Goal: Find specific page/section: Find specific page/section

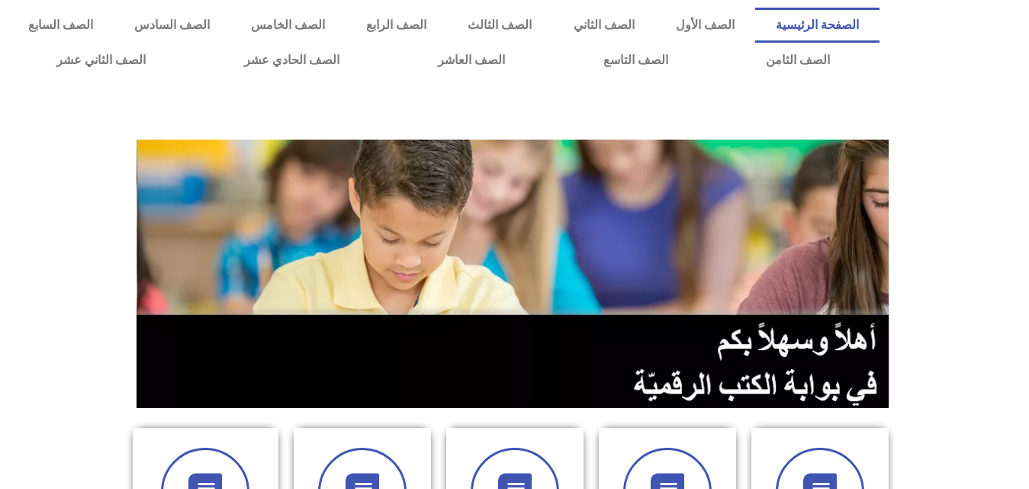
click at [949, 375] on section at bounding box center [514, 273] width 1029 height 291
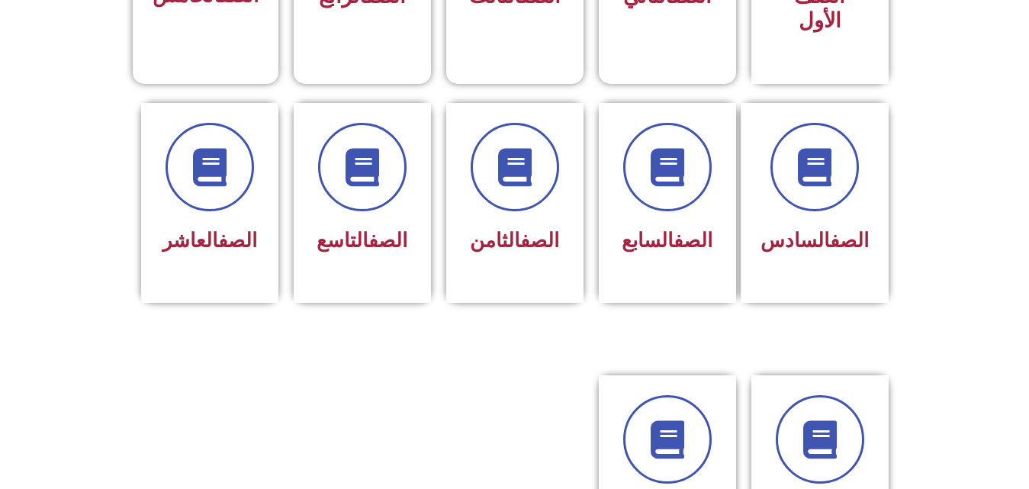
scroll to position [651, 0]
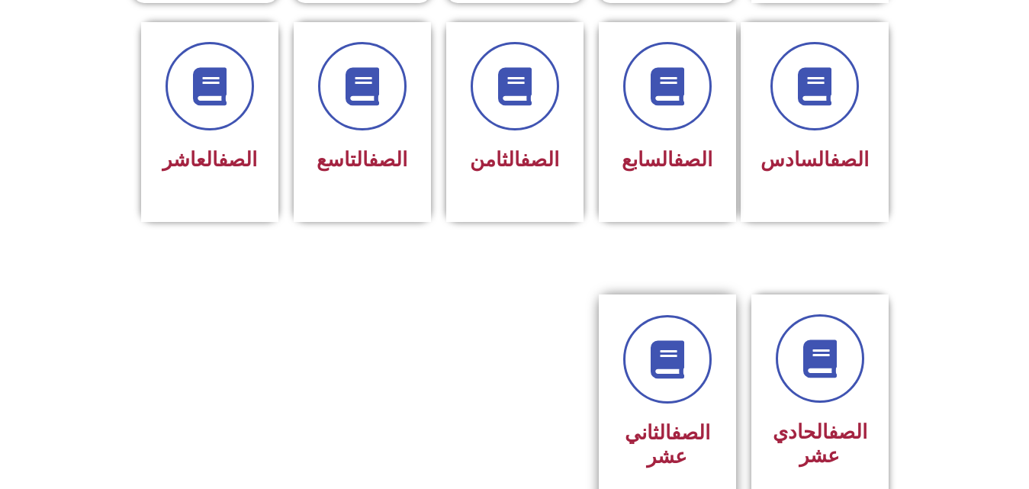
click at [663, 434] on h3 "الصف الثاني عشر" at bounding box center [667, 444] width 96 height 47
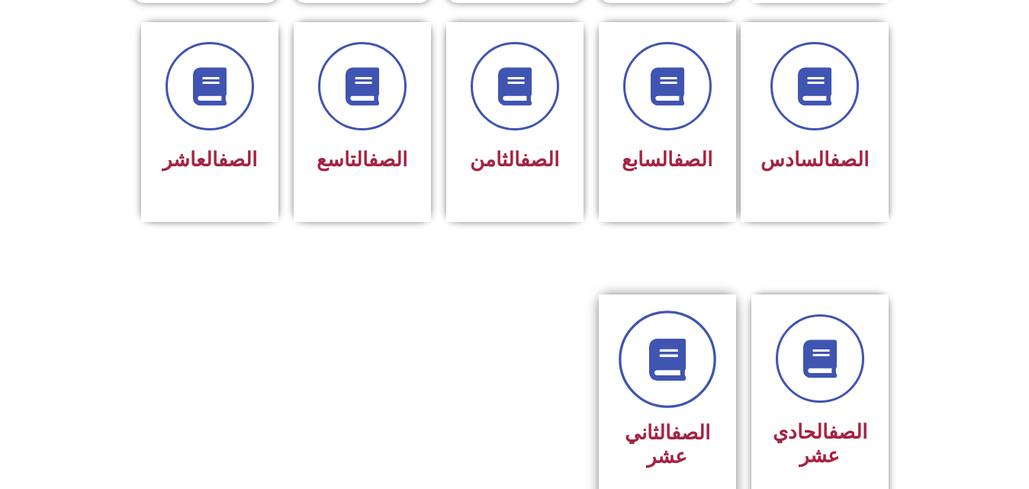
click at [663, 339] on icon at bounding box center [667, 360] width 42 height 42
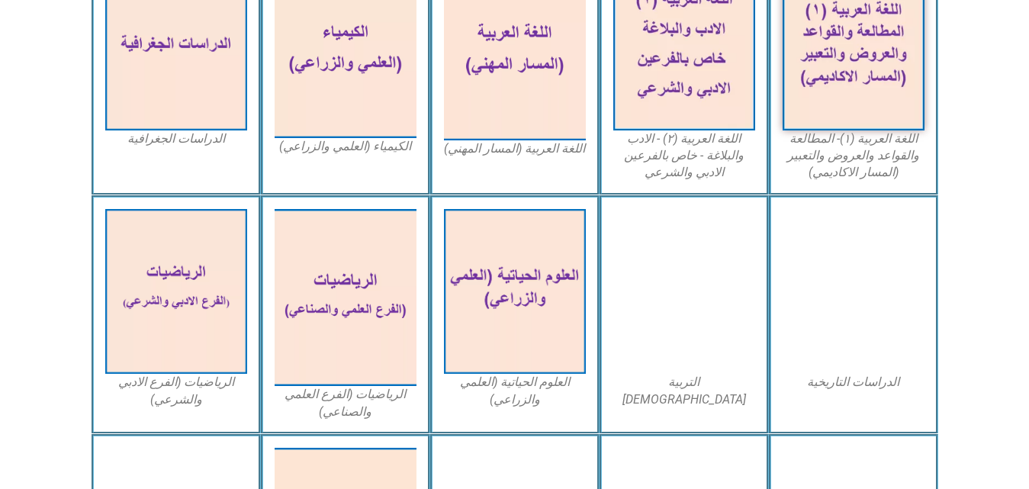
scroll to position [523, 0]
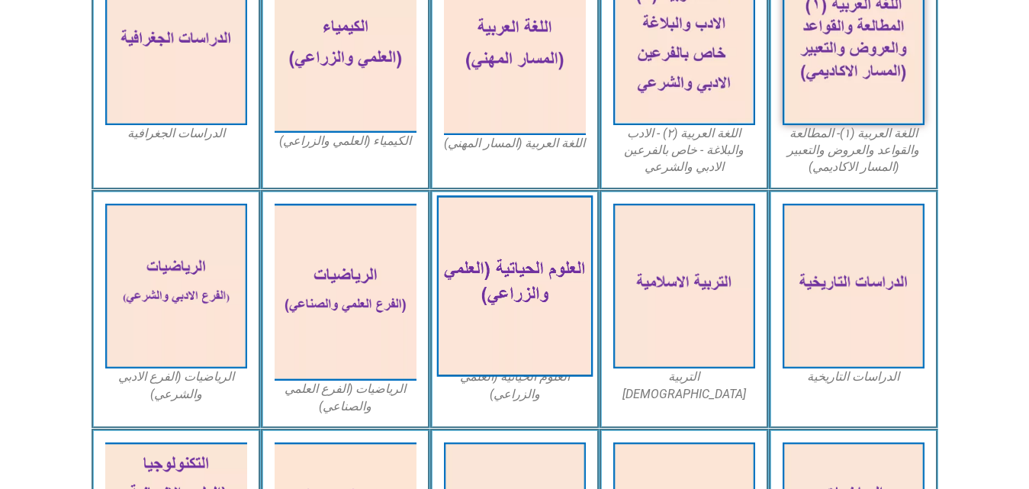
click at [507, 293] on img at bounding box center [514, 286] width 156 height 182
click at [537, 375] on img at bounding box center [514, 286] width 156 height 182
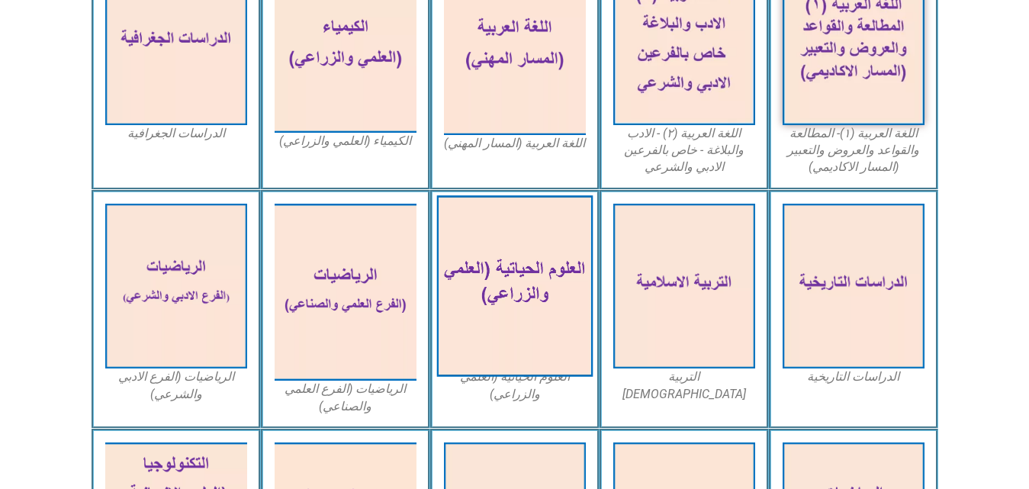
click at [518, 321] on img at bounding box center [514, 286] width 156 height 182
click at [525, 269] on img at bounding box center [514, 286] width 156 height 182
click at [527, 323] on img at bounding box center [514, 286] width 156 height 182
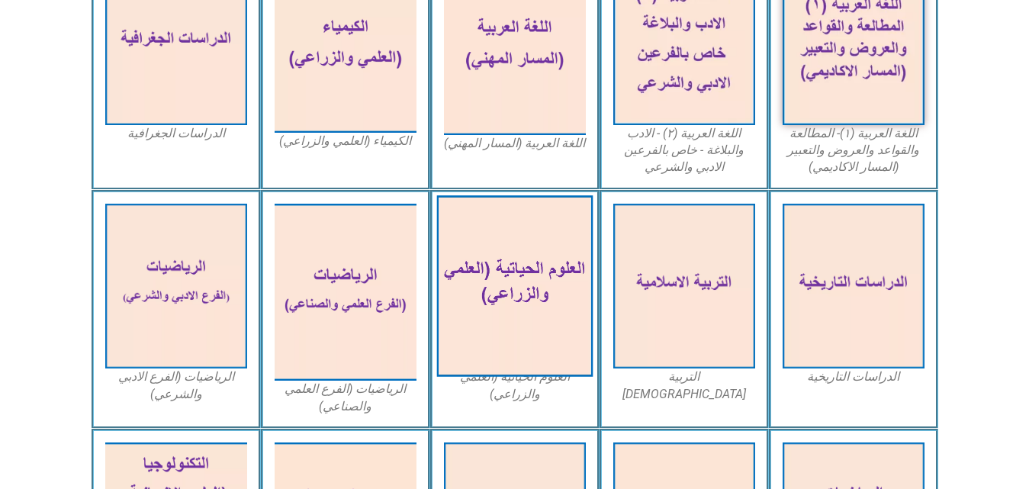
click at [527, 323] on img at bounding box center [514, 286] width 156 height 182
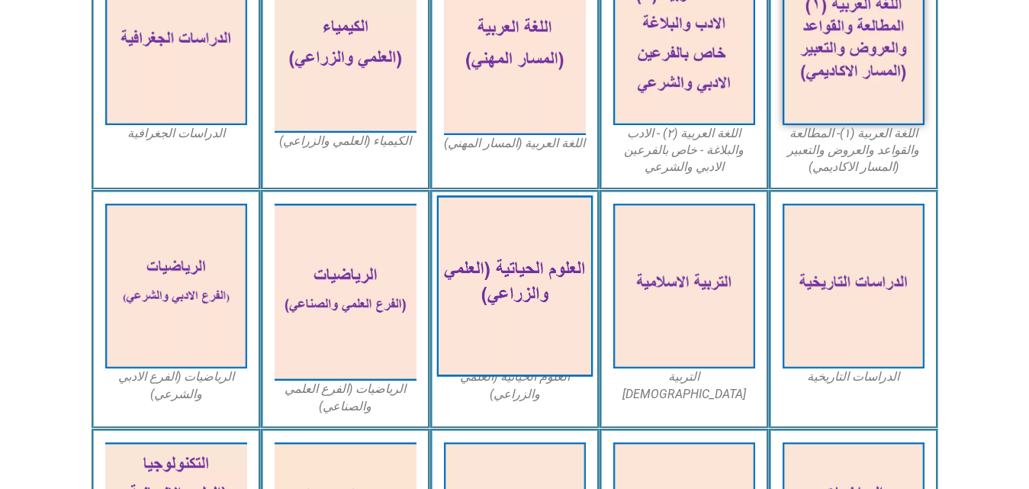
click at [527, 323] on img at bounding box center [514, 286] width 156 height 182
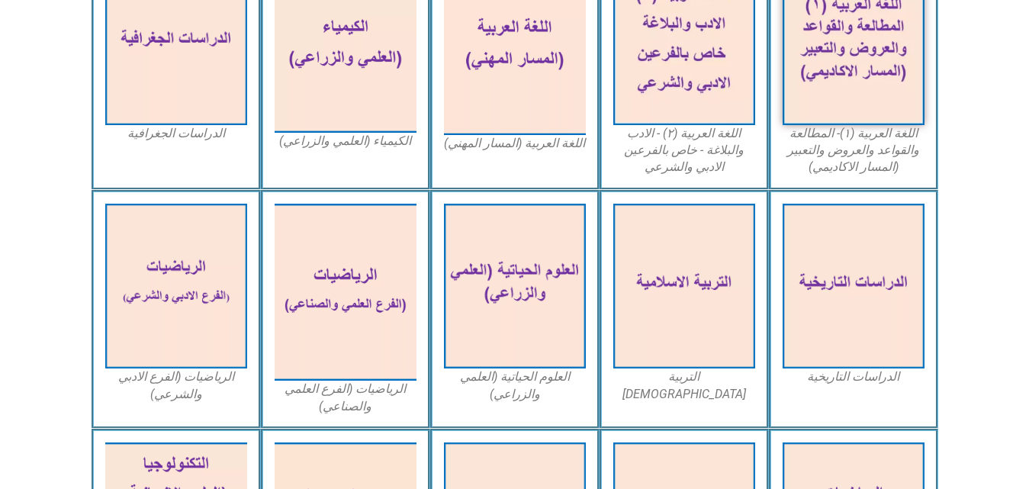
click at [526, 400] on figcaption "العلوم الحياتية (العلمي والزراعي)" at bounding box center [515, 385] width 142 height 34
click at [526, 390] on figcaption "العلوم الحياتية (العلمي والزراعي)" at bounding box center [515, 385] width 142 height 34
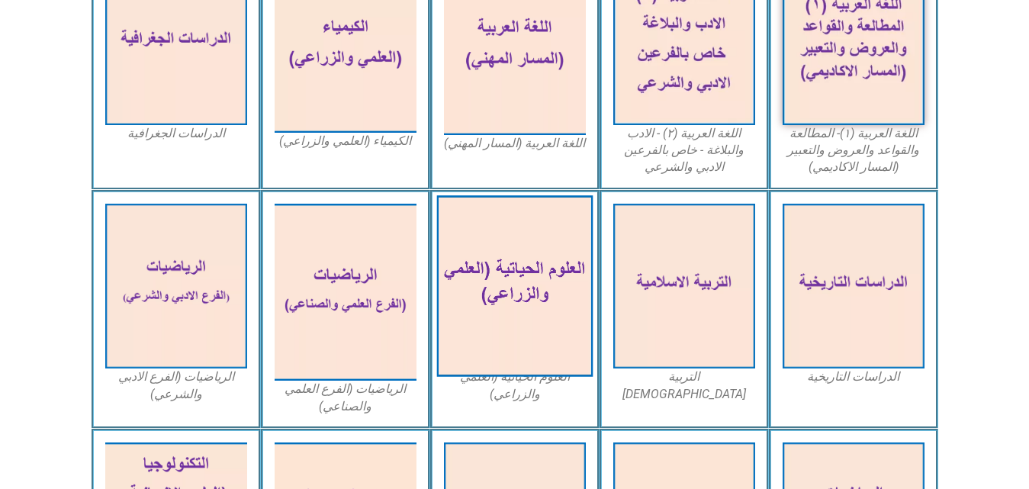
click at [545, 278] on img at bounding box center [514, 286] width 156 height 182
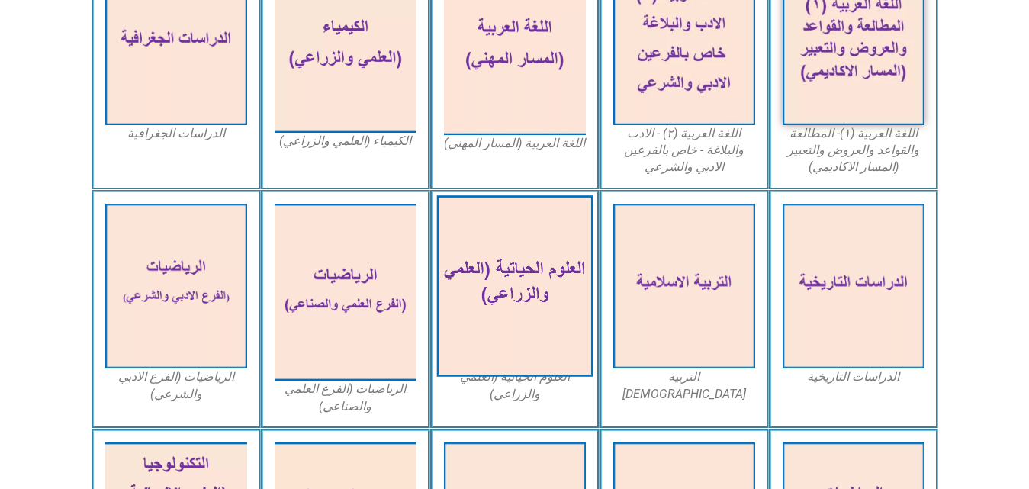
click at [545, 278] on img at bounding box center [514, 286] width 156 height 182
click at [558, 281] on img at bounding box center [514, 286] width 156 height 182
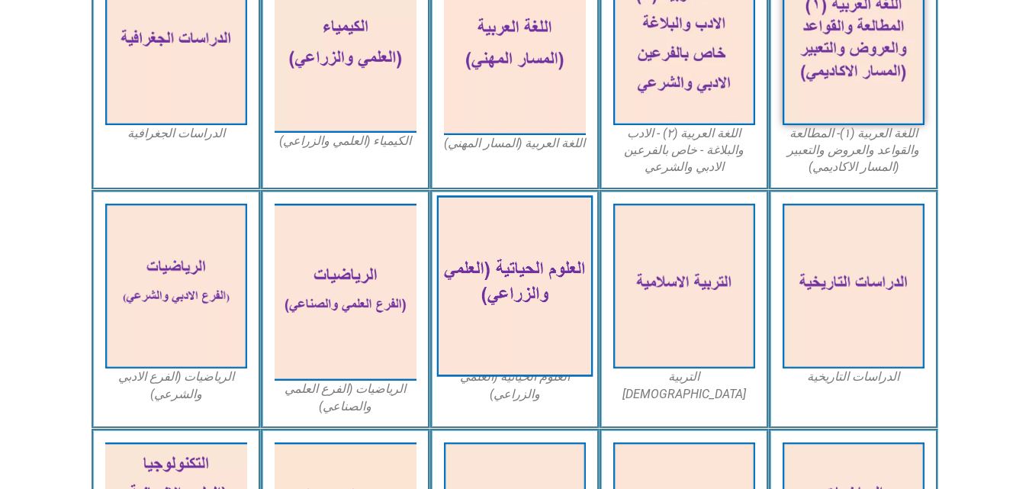
click at [558, 281] on img at bounding box center [514, 286] width 156 height 182
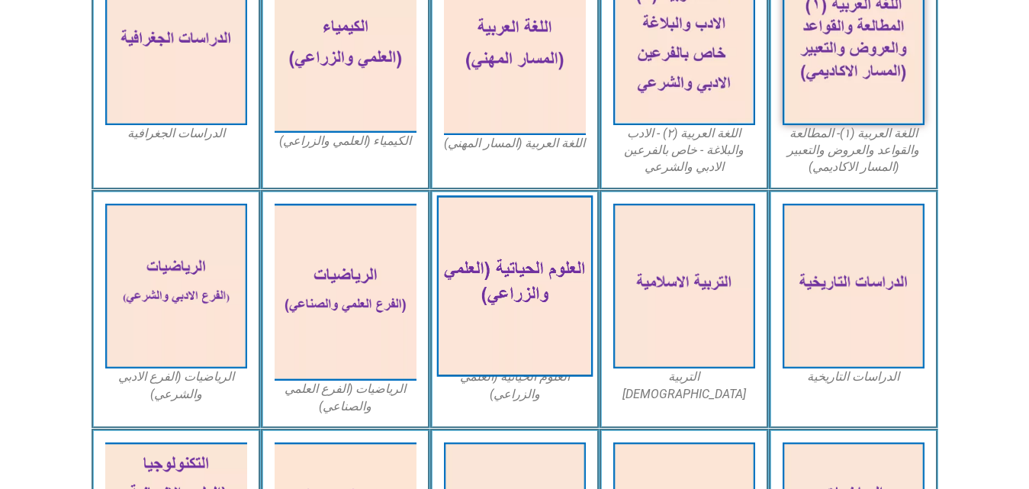
click at [558, 281] on img at bounding box center [514, 286] width 156 height 182
click at [478, 268] on img at bounding box center [514, 286] width 156 height 182
click at [483, 268] on img at bounding box center [514, 286] width 156 height 182
click at [531, 336] on img at bounding box center [514, 286] width 156 height 182
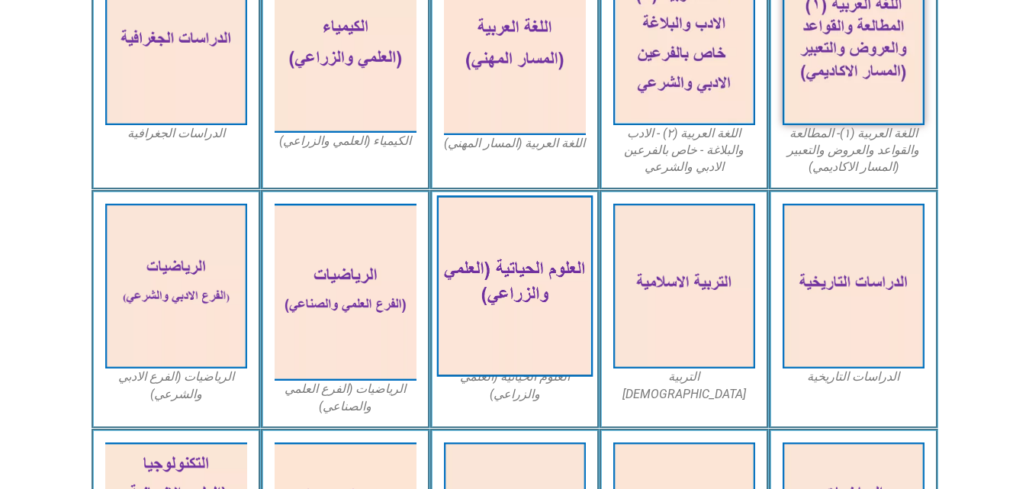
click at [531, 336] on img at bounding box center [514, 286] width 156 height 182
click at [547, 252] on img at bounding box center [514, 286] width 156 height 182
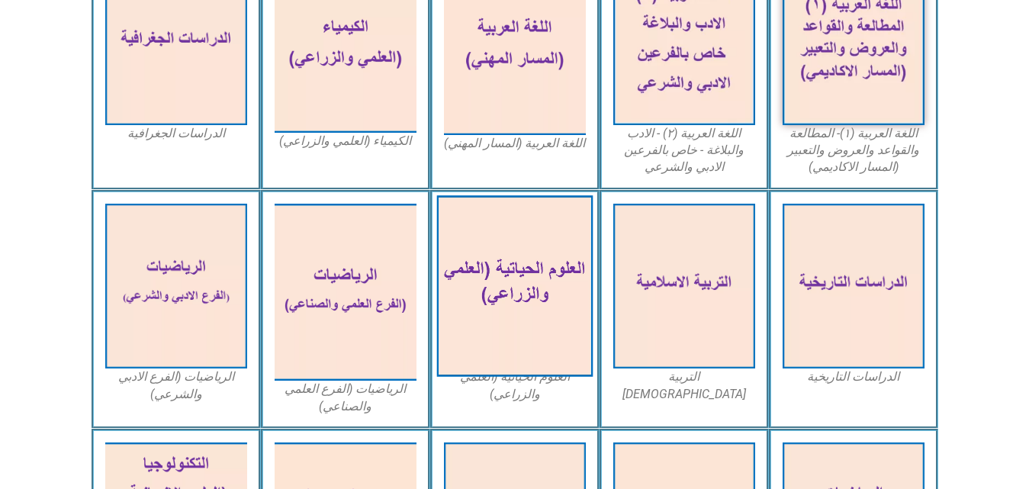
click at [547, 252] on img at bounding box center [514, 286] width 156 height 182
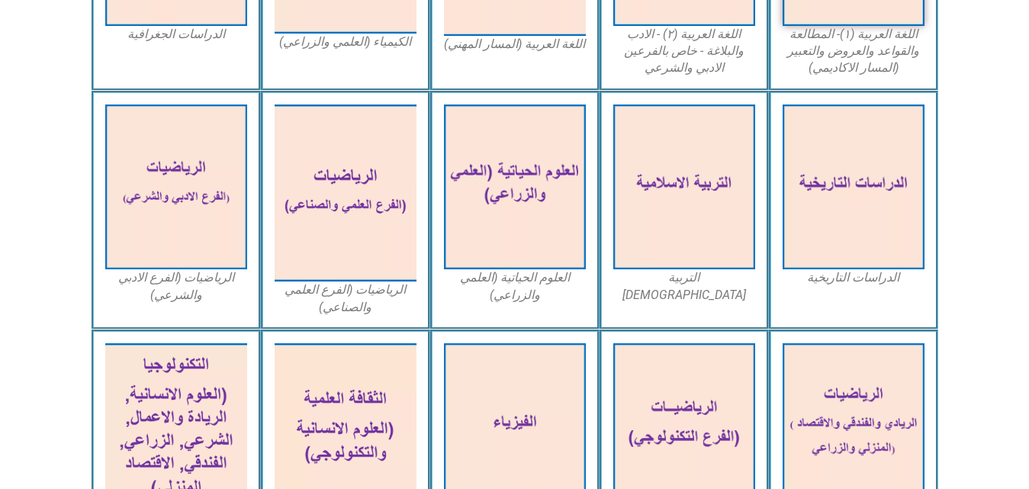
scroll to position [627, 0]
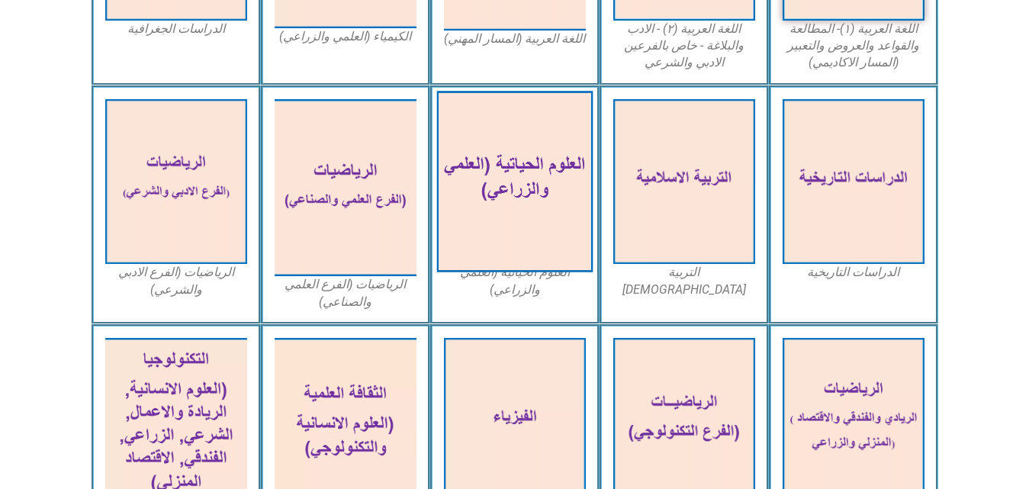
click at [492, 156] on img at bounding box center [514, 182] width 156 height 182
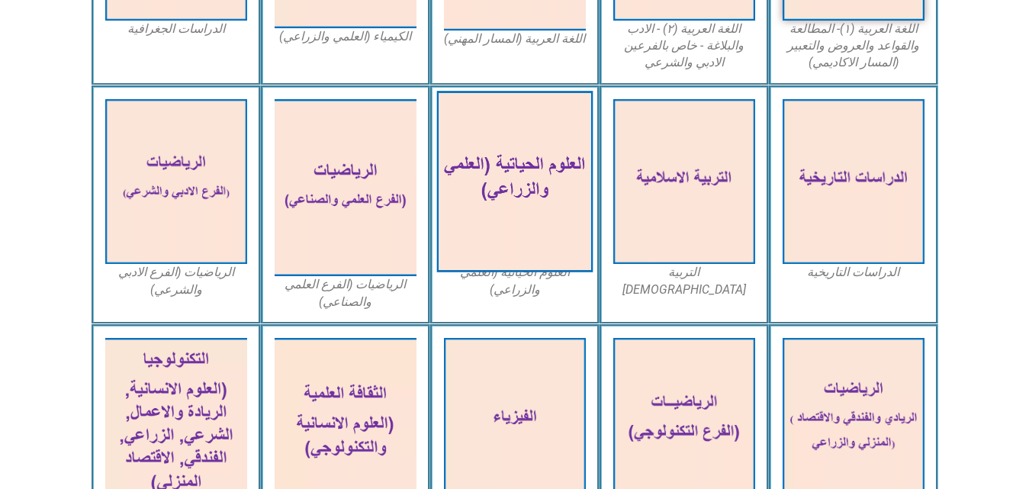
click at [518, 230] on img at bounding box center [514, 182] width 156 height 182
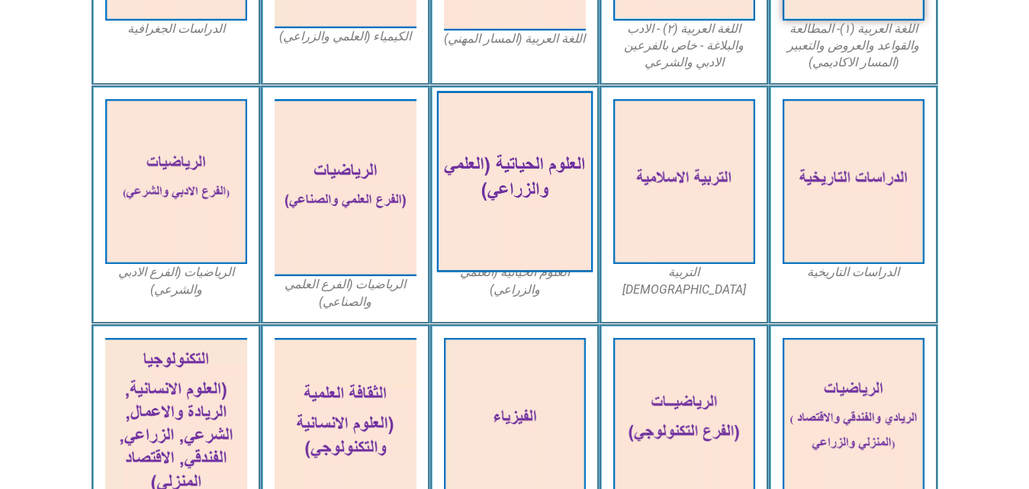
click at [518, 230] on img at bounding box center [514, 182] width 156 height 182
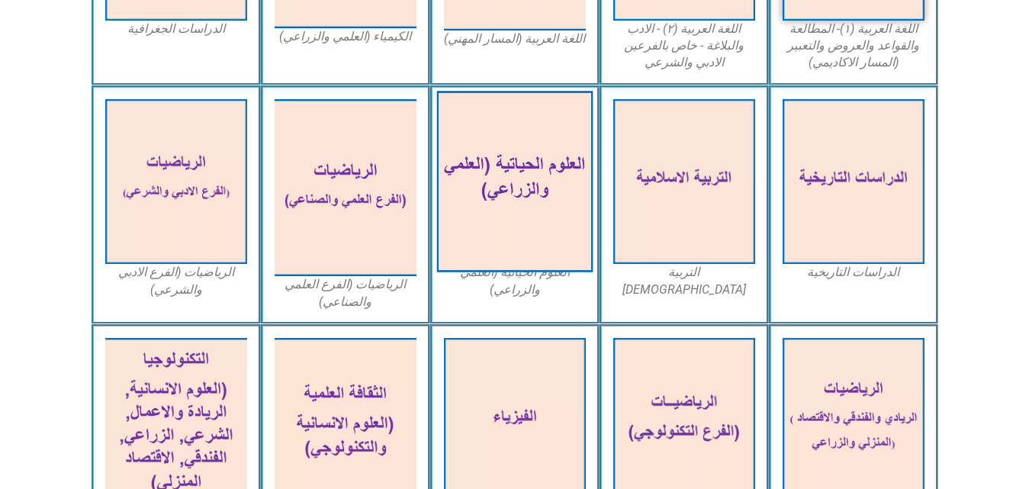
click at [518, 230] on img at bounding box center [514, 182] width 156 height 182
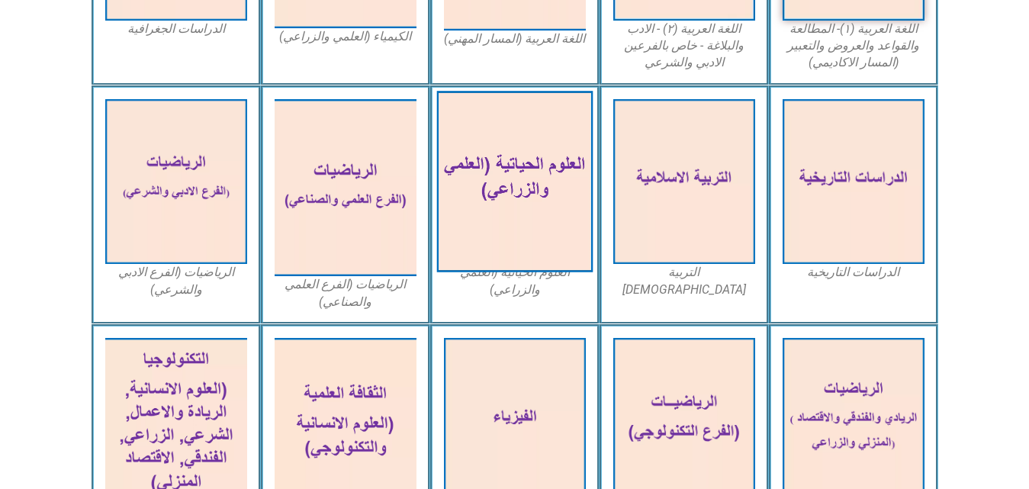
click at [518, 230] on img at bounding box center [514, 182] width 156 height 182
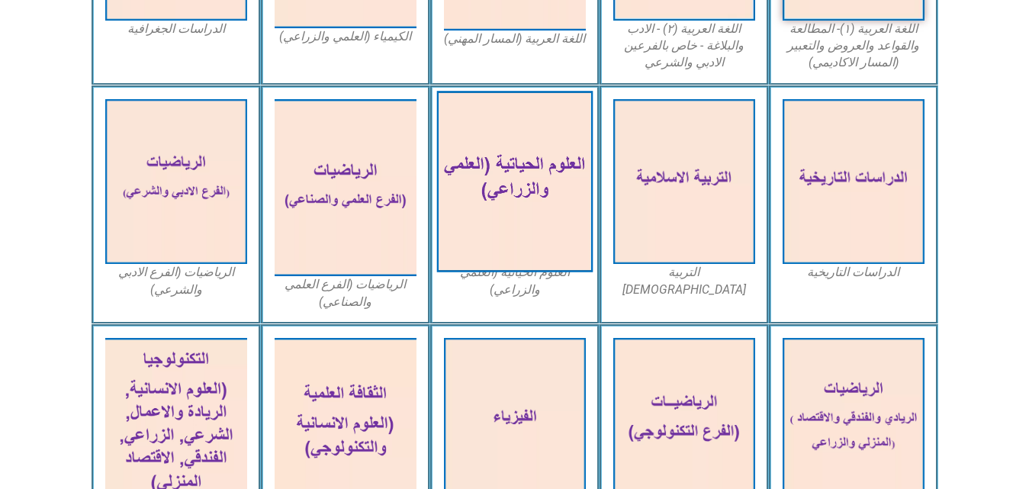
click at [518, 230] on img at bounding box center [514, 182] width 156 height 182
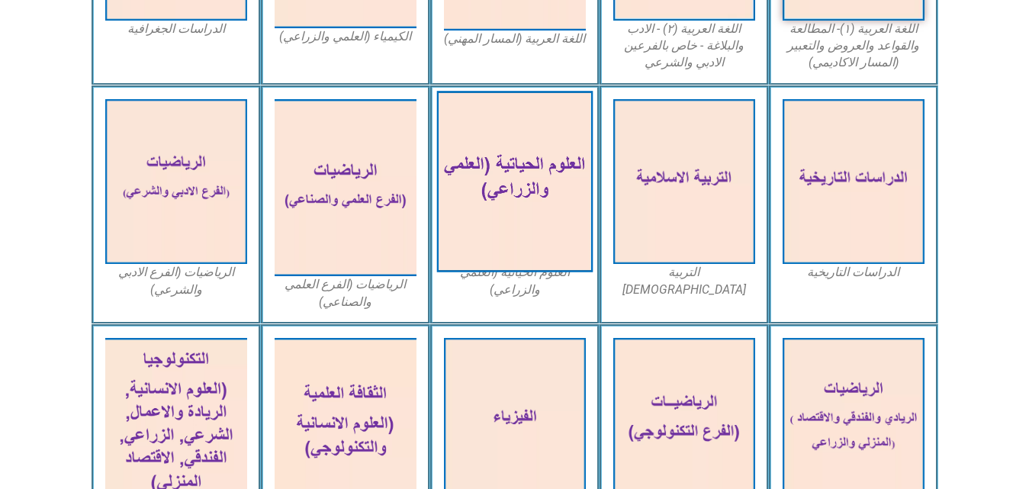
click at [518, 230] on img at bounding box center [514, 182] width 156 height 182
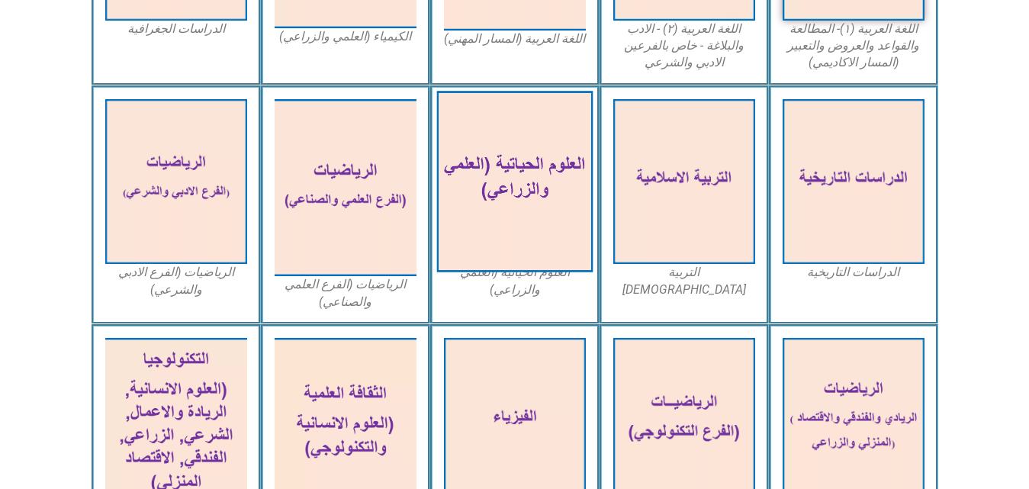
click at [518, 230] on img at bounding box center [514, 182] width 156 height 182
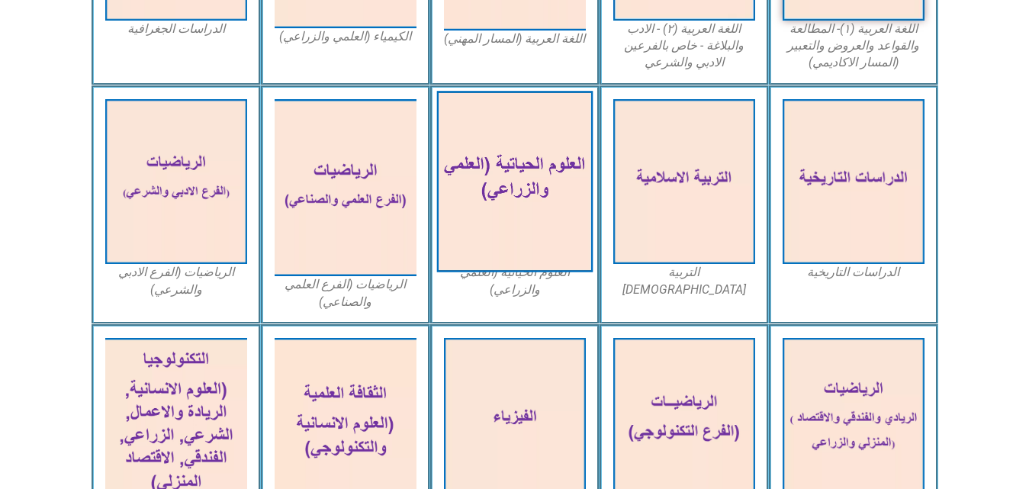
click at [518, 230] on img at bounding box center [514, 182] width 156 height 182
click at [540, 215] on img at bounding box center [514, 182] width 156 height 182
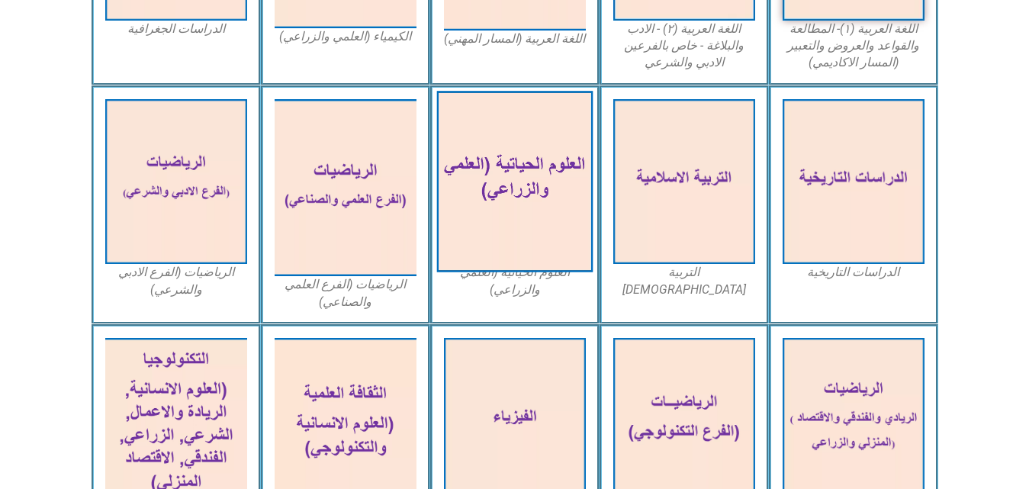
click at [540, 215] on img at bounding box center [514, 182] width 156 height 182
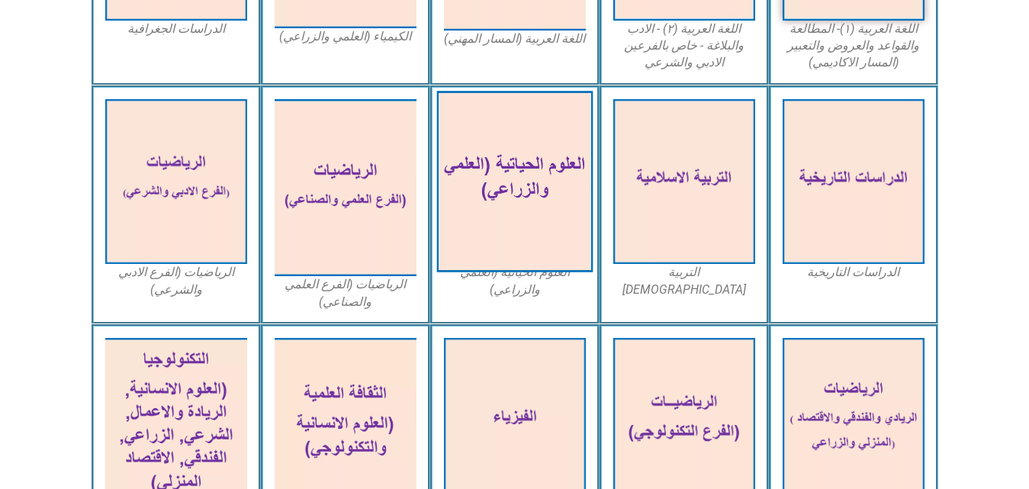
click at [540, 215] on img at bounding box center [514, 182] width 156 height 182
click at [520, 230] on img at bounding box center [514, 182] width 156 height 182
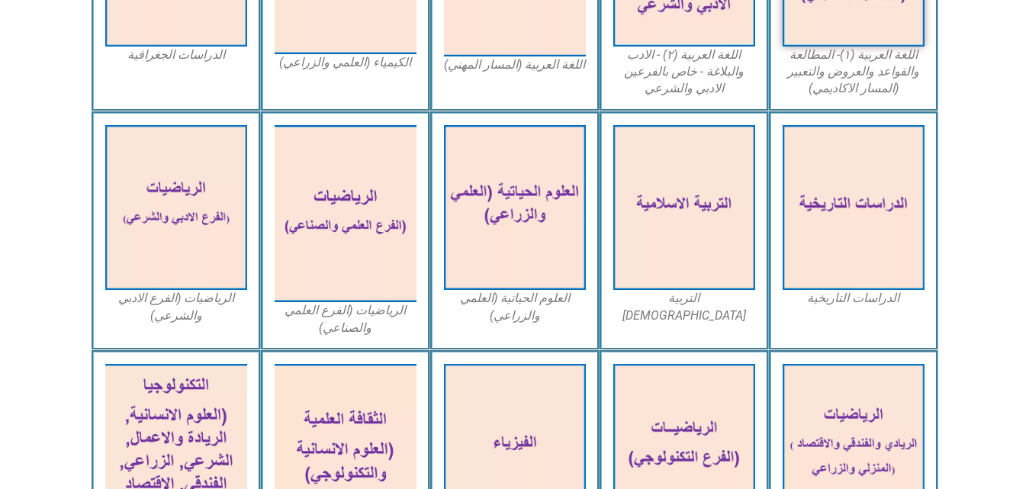
scroll to position [599, 0]
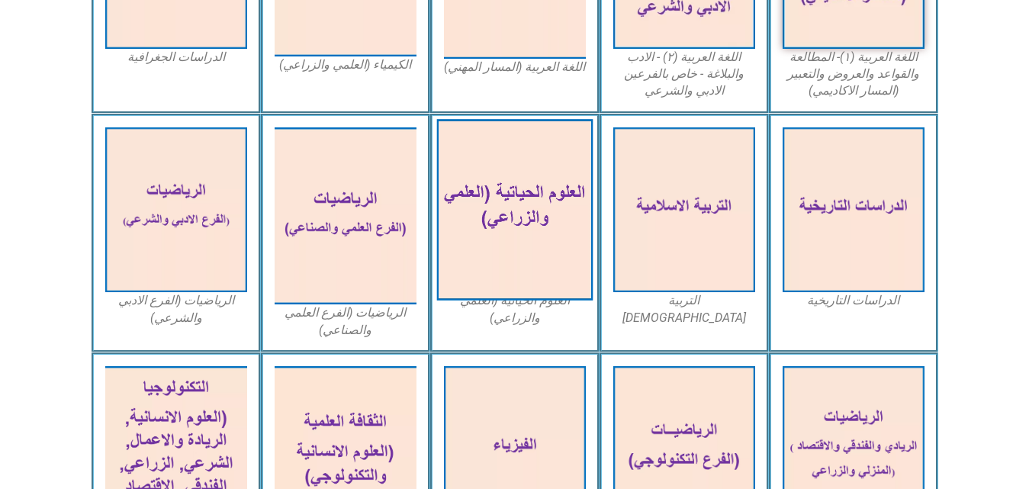
click at [539, 279] on img at bounding box center [514, 210] width 156 height 182
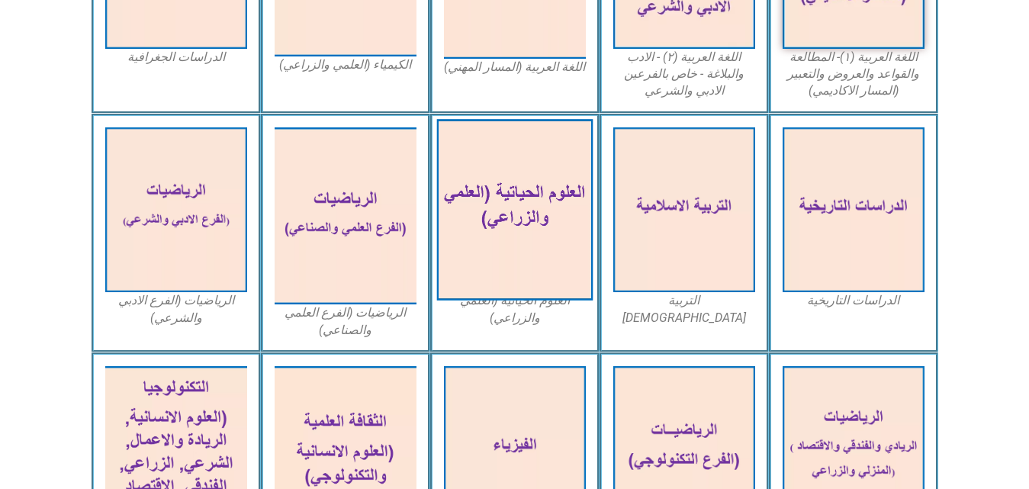
click at [533, 274] on img at bounding box center [514, 210] width 156 height 182
click at [546, 215] on img at bounding box center [514, 210] width 156 height 182
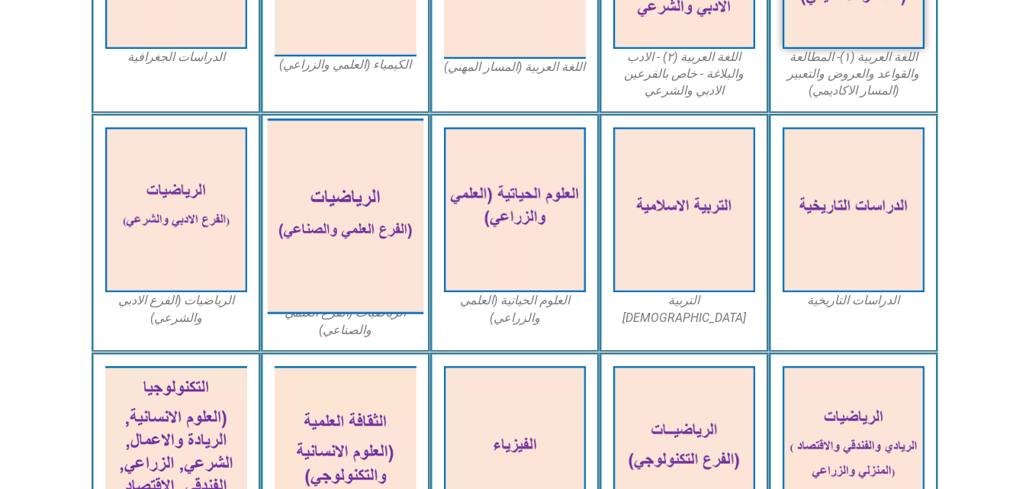
click at [371, 207] on img at bounding box center [345, 215] width 156 height 195
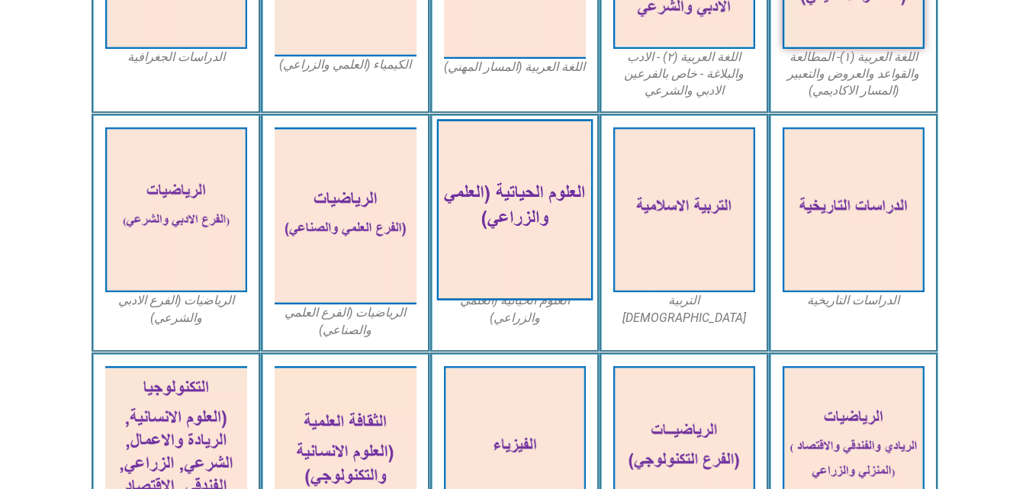
click at [500, 201] on img at bounding box center [514, 210] width 156 height 182
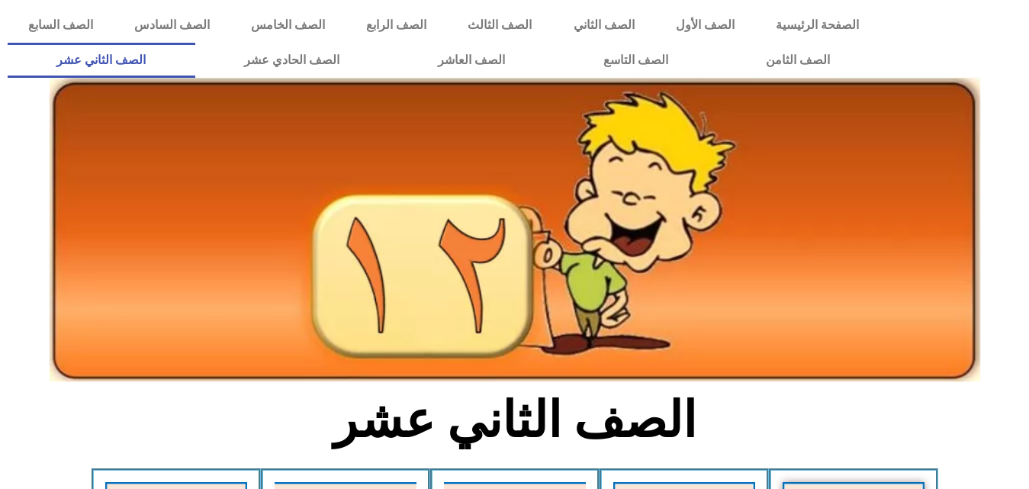
scroll to position [599, 0]
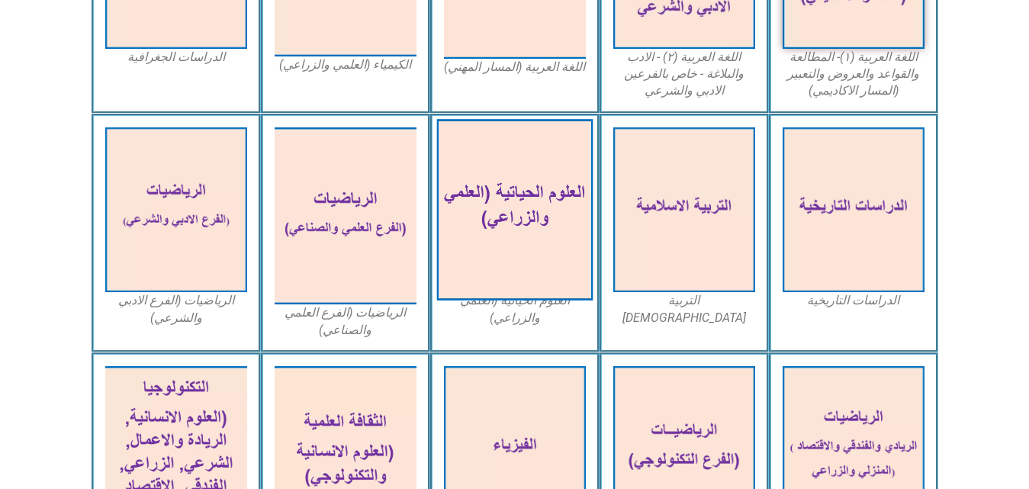
click at [509, 235] on img at bounding box center [514, 210] width 156 height 182
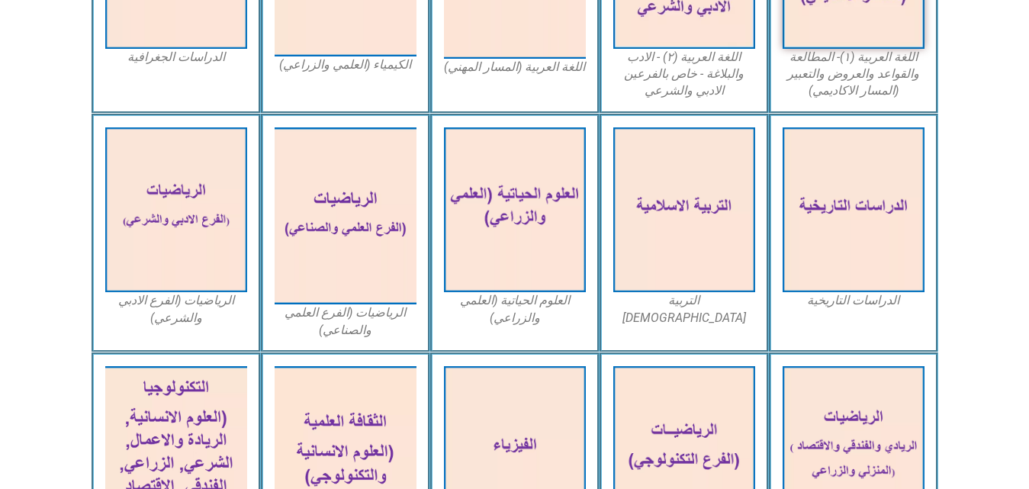
click at [509, 309] on figcaption "العلوم الحياتية (العلمي والزراعي)" at bounding box center [515, 309] width 142 height 34
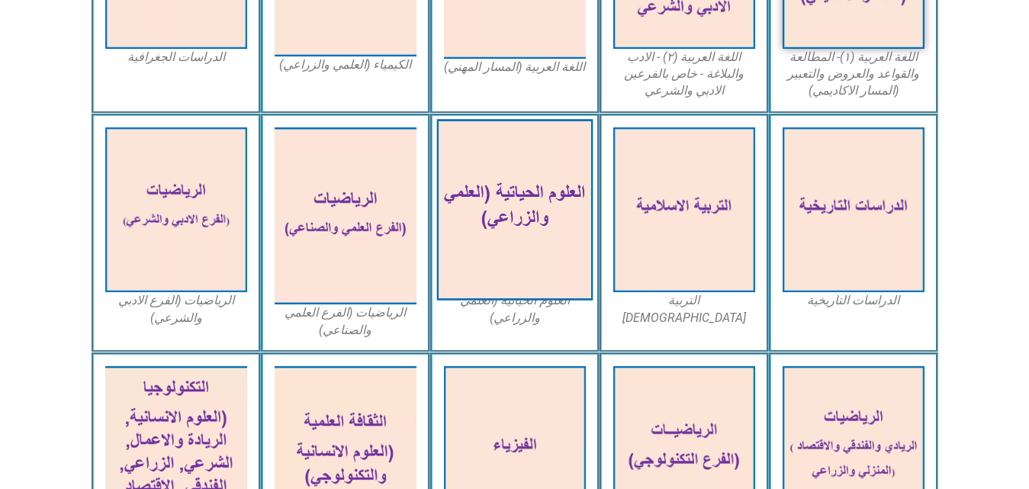
click at [516, 204] on img at bounding box center [514, 210] width 156 height 182
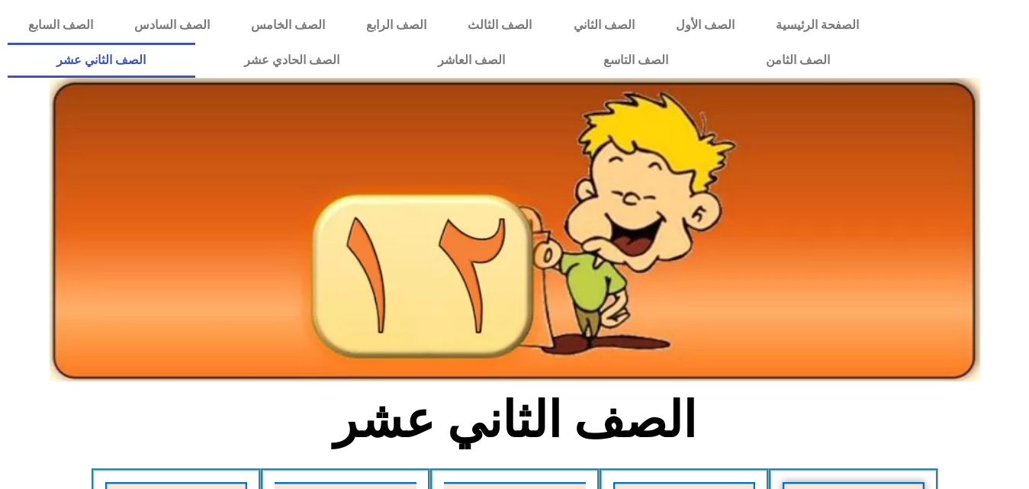
scroll to position [599, 0]
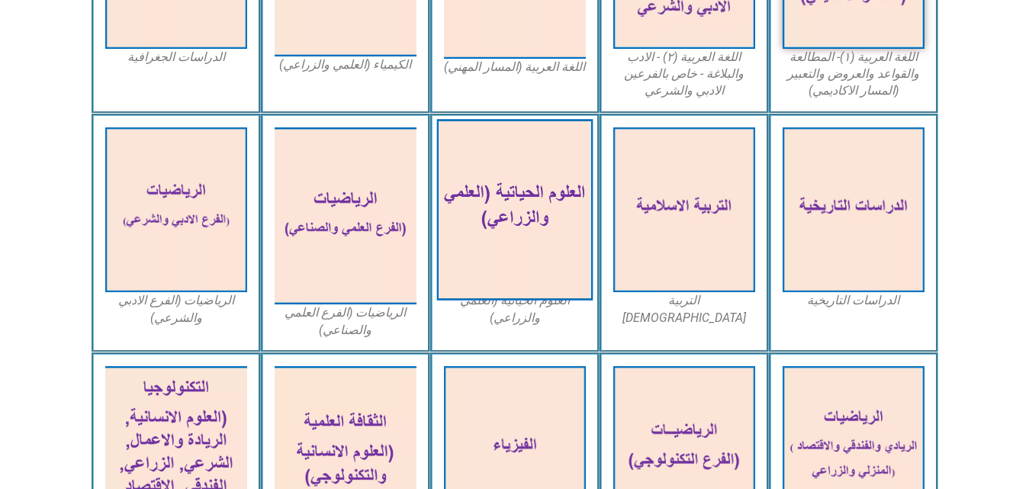
click at [548, 242] on img at bounding box center [514, 210] width 156 height 182
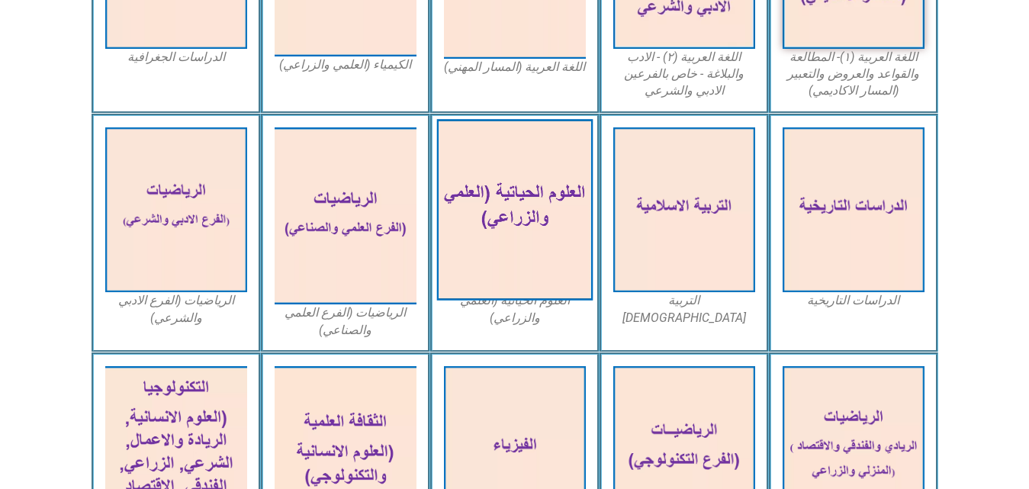
click at [548, 242] on img at bounding box center [514, 210] width 156 height 182
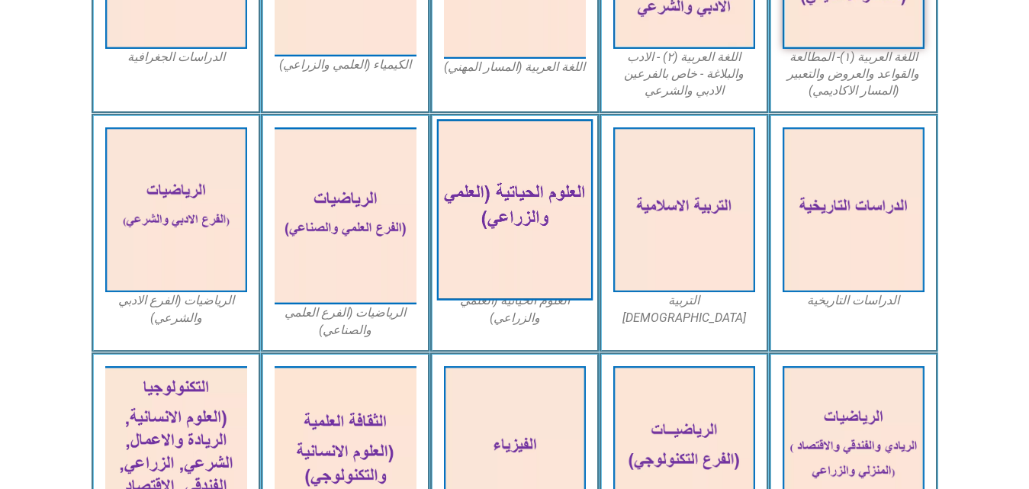
click at [548, 242] on img at bounding box center [514, 210] width 156 height 182
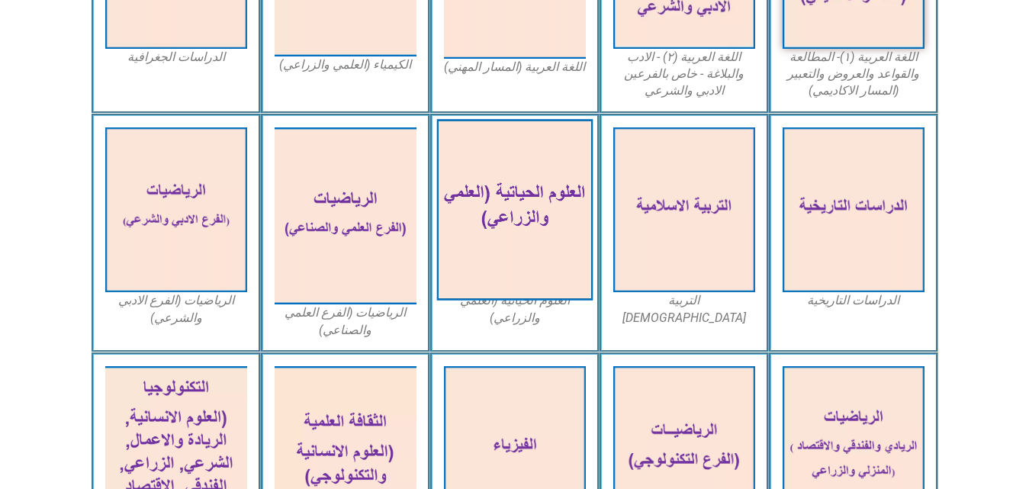
click at [548, 242] on img at bounding box center [514, 210] width 156 height 182
click at [560, 297] on img at bounding box center [514, 210] width 156 height 182
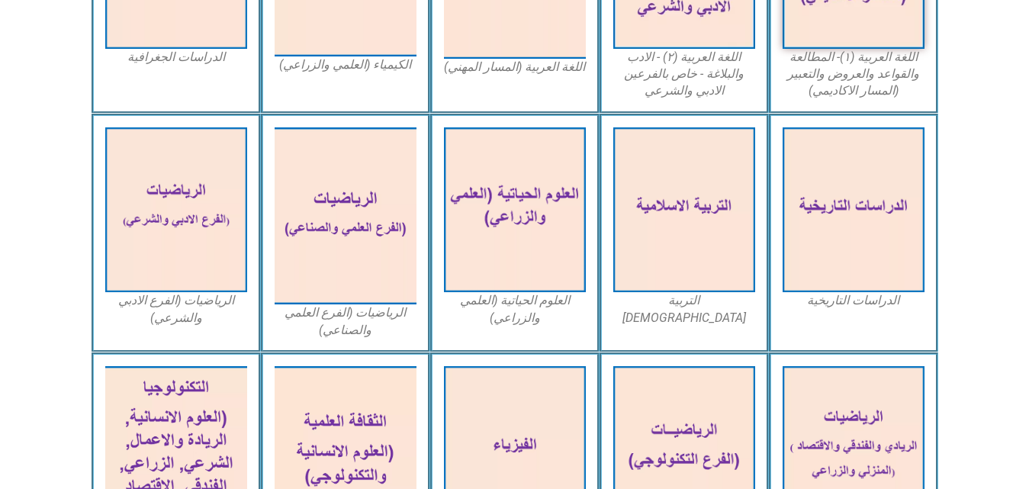
click at [524, 323] on figcaption "العلوم الحياتية (العلمي والزراعي)" at bounding box center [515, 309] width 142 height 34
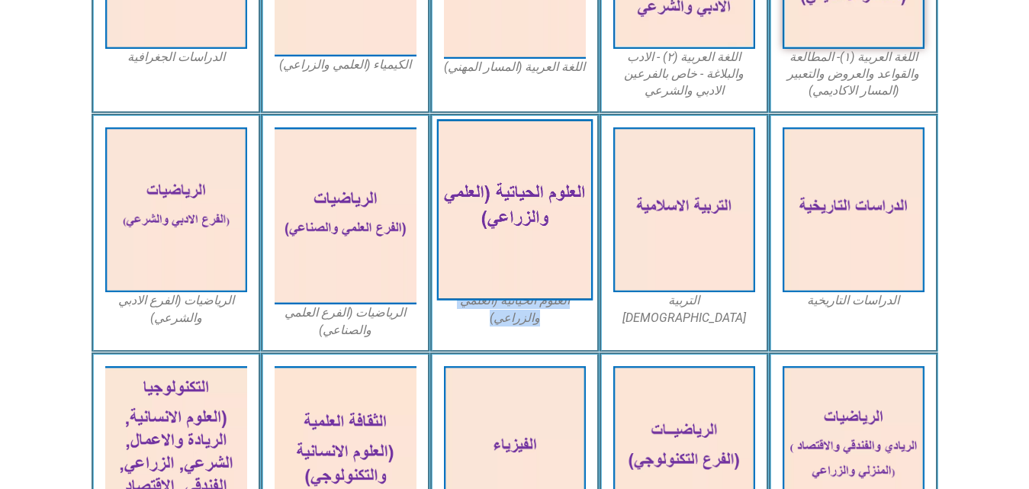
click at [556, 267] on img at bounding box center [514, 210] width 156 height 182
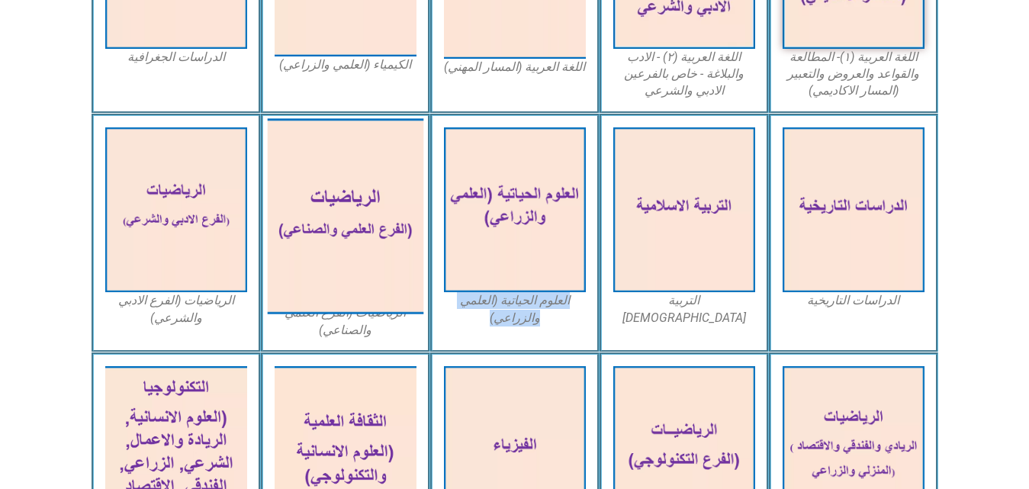
click at [340, 239] on img at bounding box center [345, 215] width 156 height 195
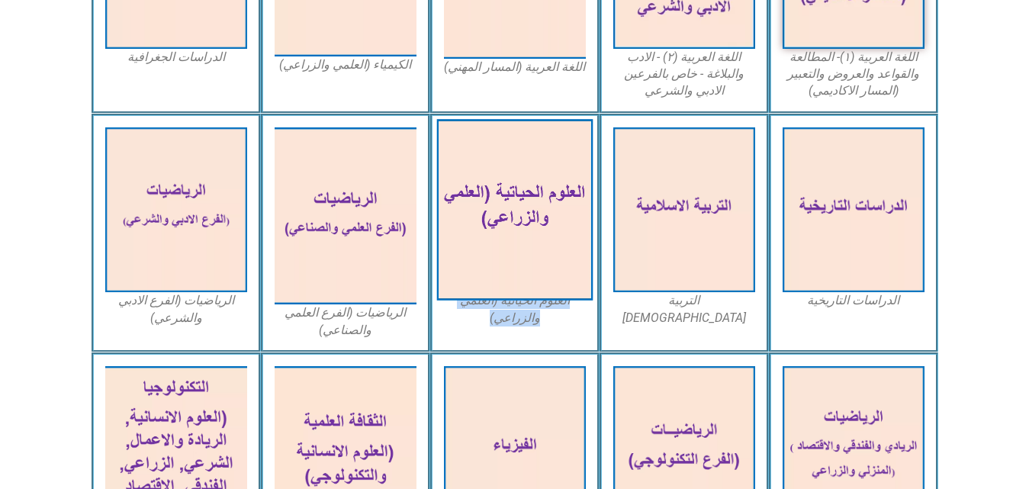
click at [516, 194] on img at bounding box center [514, 210] width 156 height 182
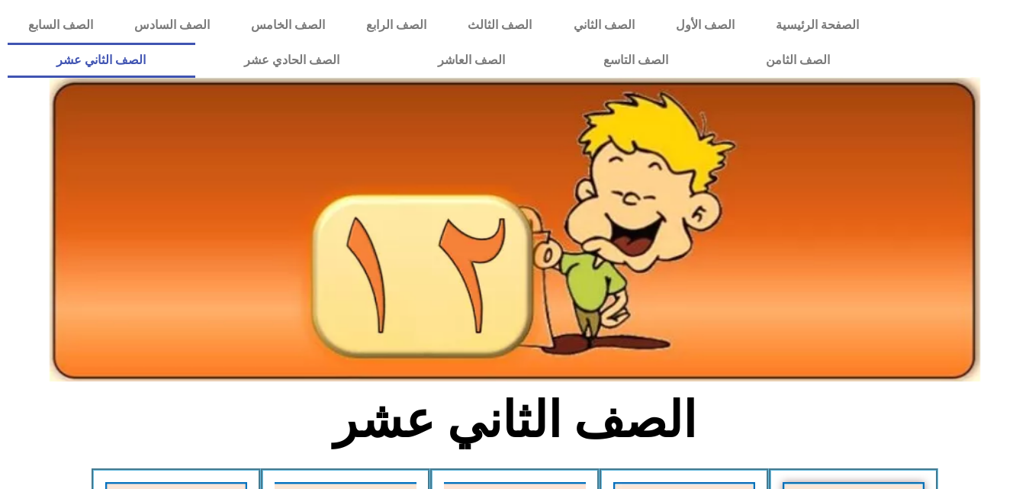
scroll to position [599, 0]
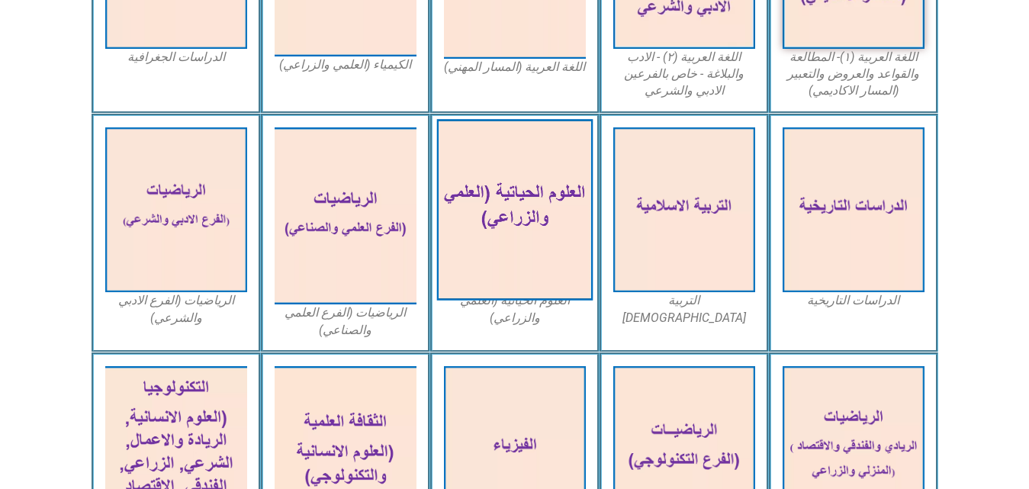
click at [525, 178] on img at bounding box center [514, 210] width 156 height 182
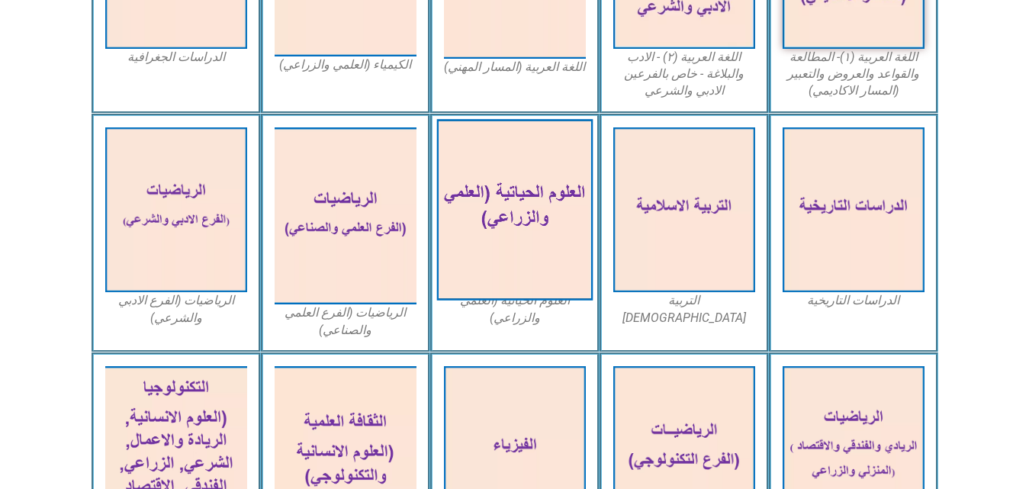
click at [525, 178] on img at bounding box center [514, 210] width 156 height 182
click at [578, 260] on img at bounding box center [514, 210] width 156 height 182
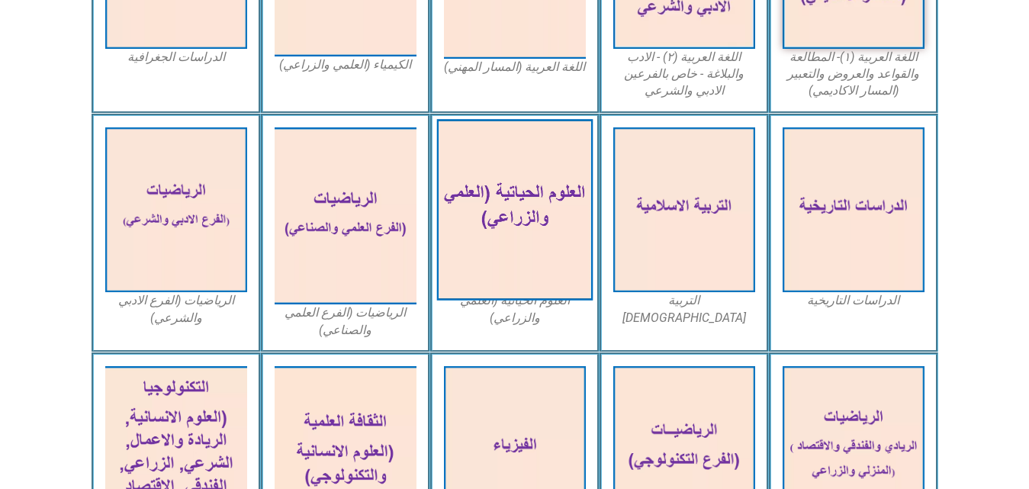
click at [578, 260] on img at bounding box center [514, 210] width 156 height 182
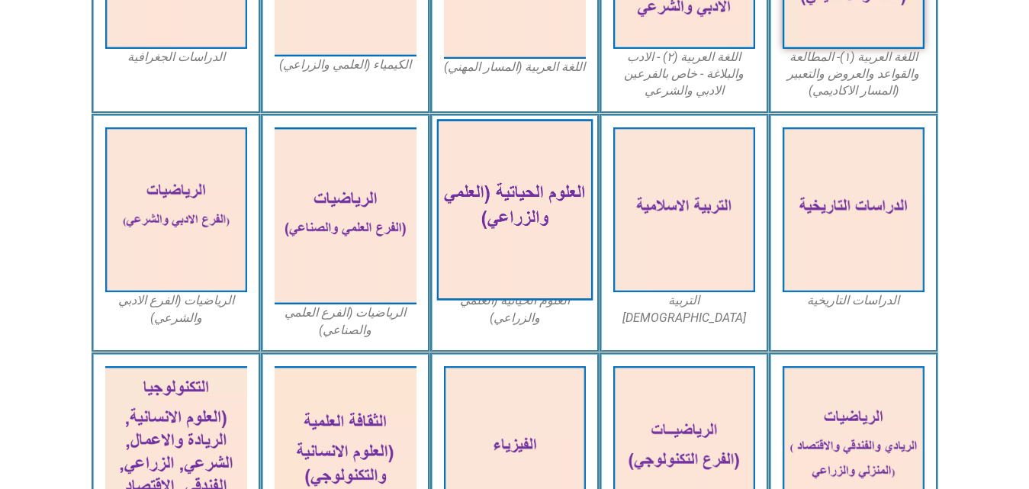
click at [578, 260] on img at bounding box center [514, 210] width 156 height 182
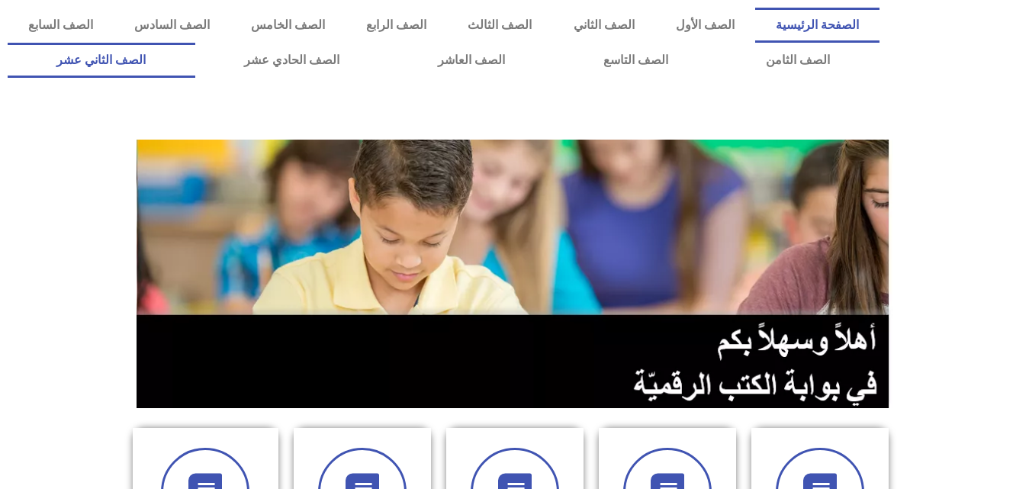
click at [172, 59] on link "الصف الثاني عشر" at bounding box center [102, 60] width 188 height 35
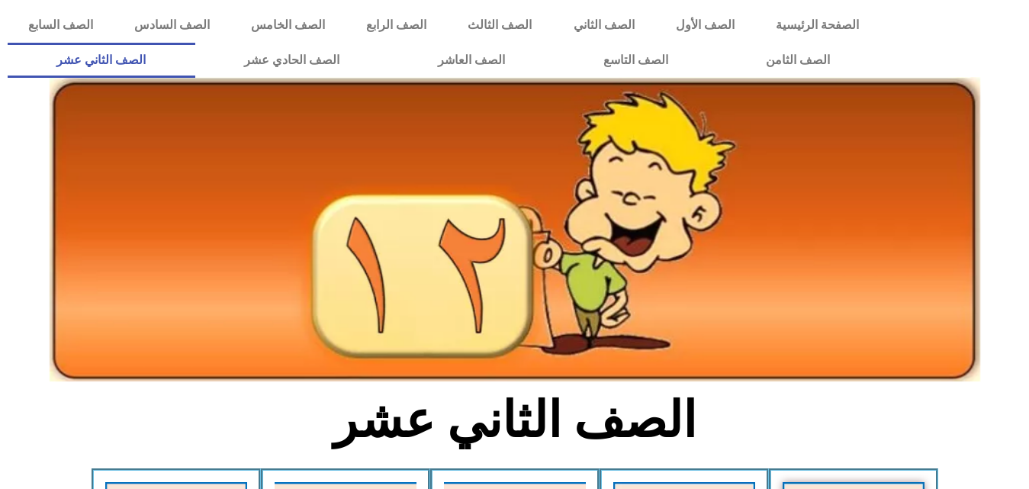
click at [802, 297] on img at bounding box center [515, 229] width 931 height 304
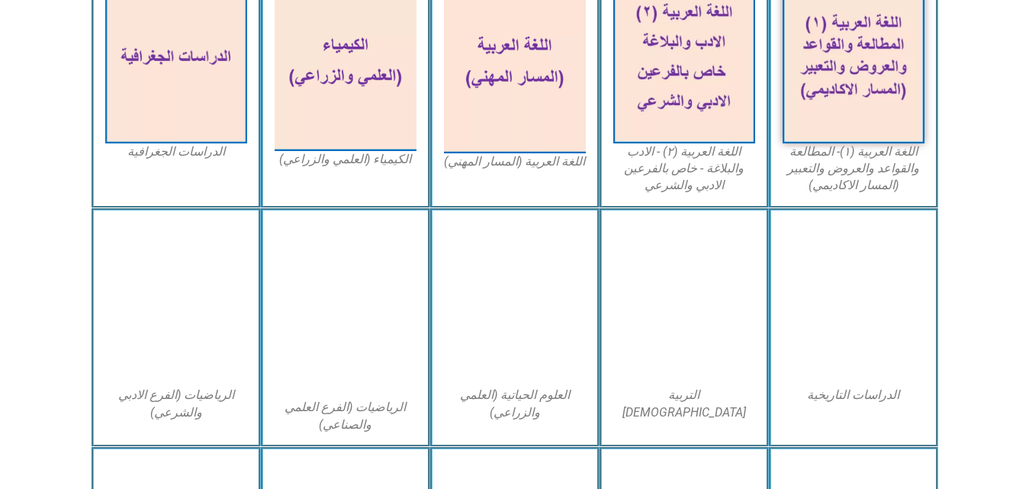
scroll to position [514, 0]
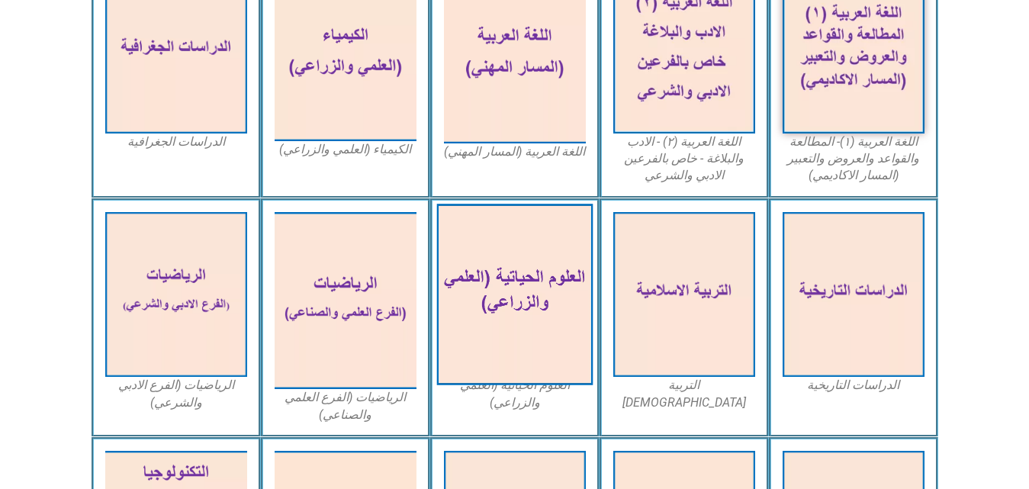
click at [573, 249] on img at bounding box center [514, 295] width 156 height 182
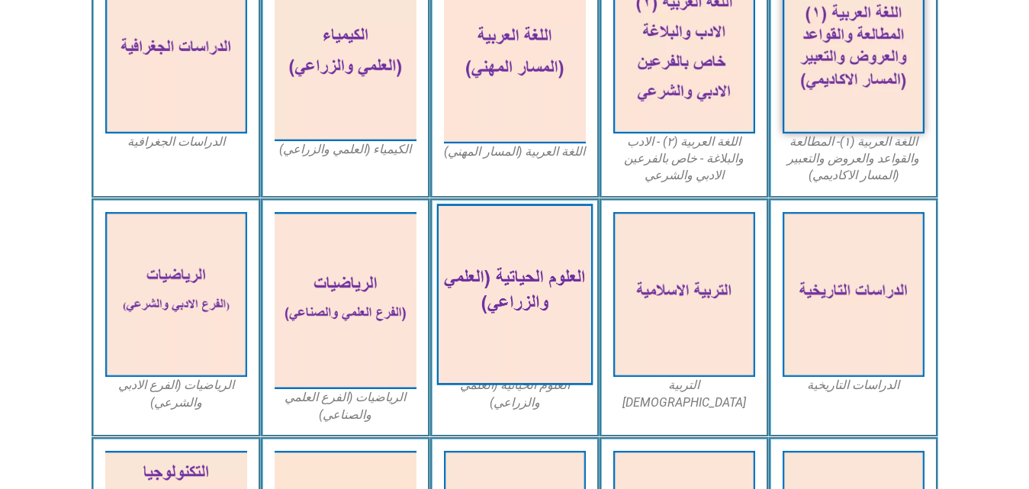
click at [573, 249] on img at bounding box center [514, 295] width 156 height 182
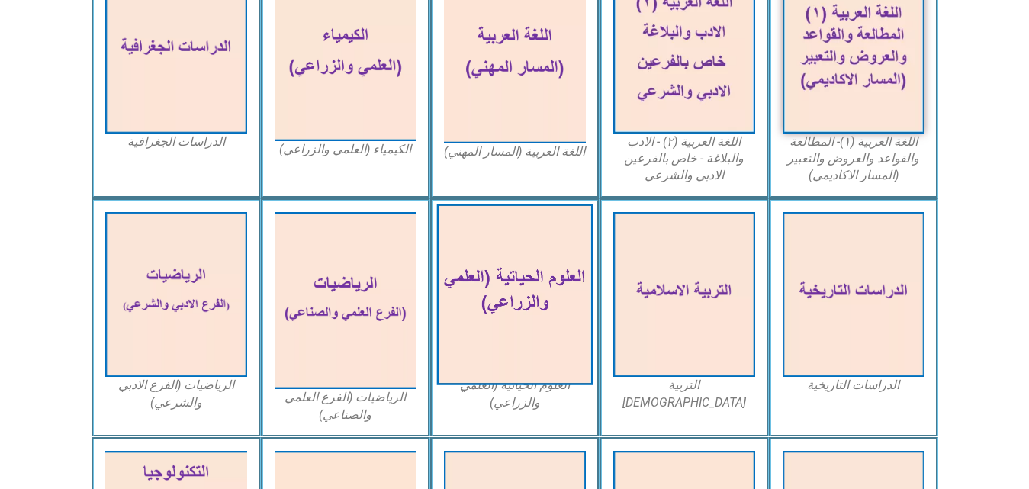
click at [573, 249] on img at bounding box center [514, 295] width 156 height 182
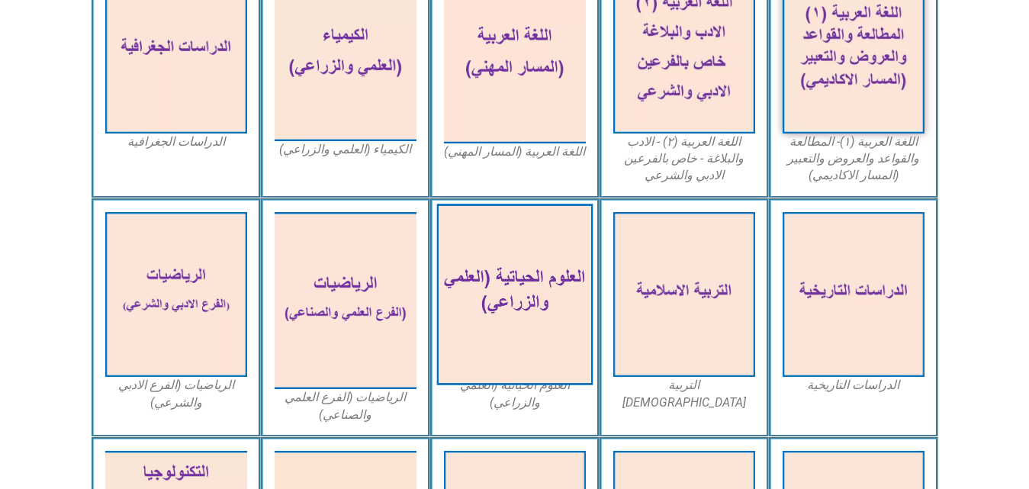
click at [573, 249] on img at bounding box center [514, 295] width 156 height 182
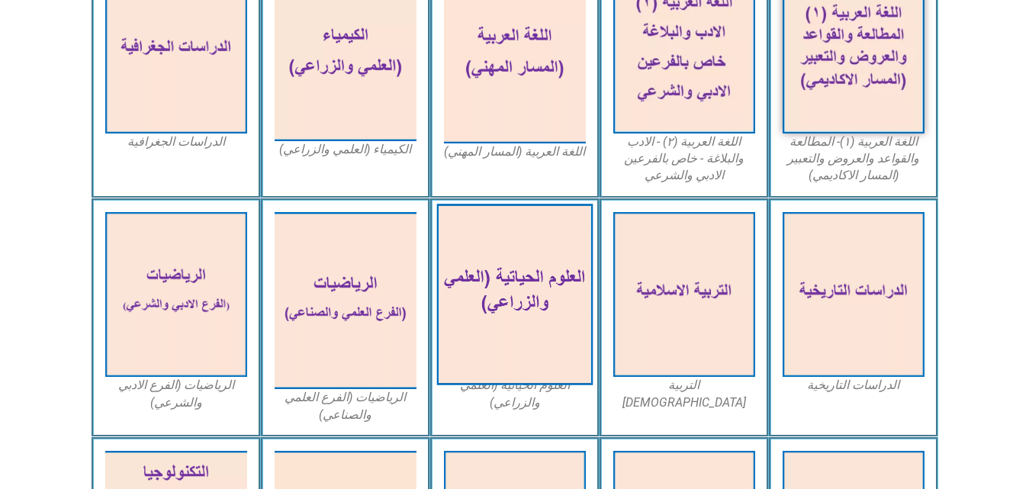
click at [573, 249] on img at bounding box center [514, 295] width 156 height 182
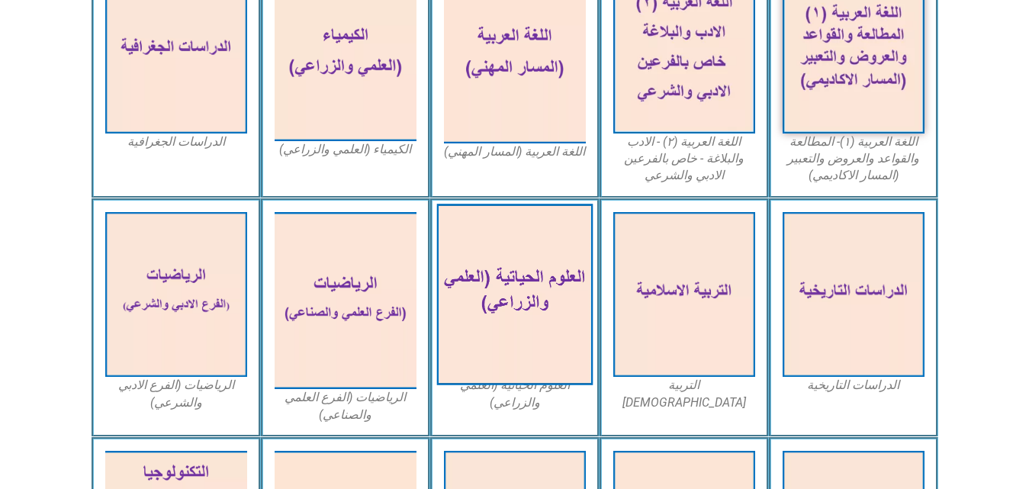
click at [573, 249] on img at bounding box center [514, 295] width 156 height 182
click at [573, 245] on img at bounding box center [514, 295] width 156 height 182
